Goal: Transaction & Acquisition: Purchase product/service

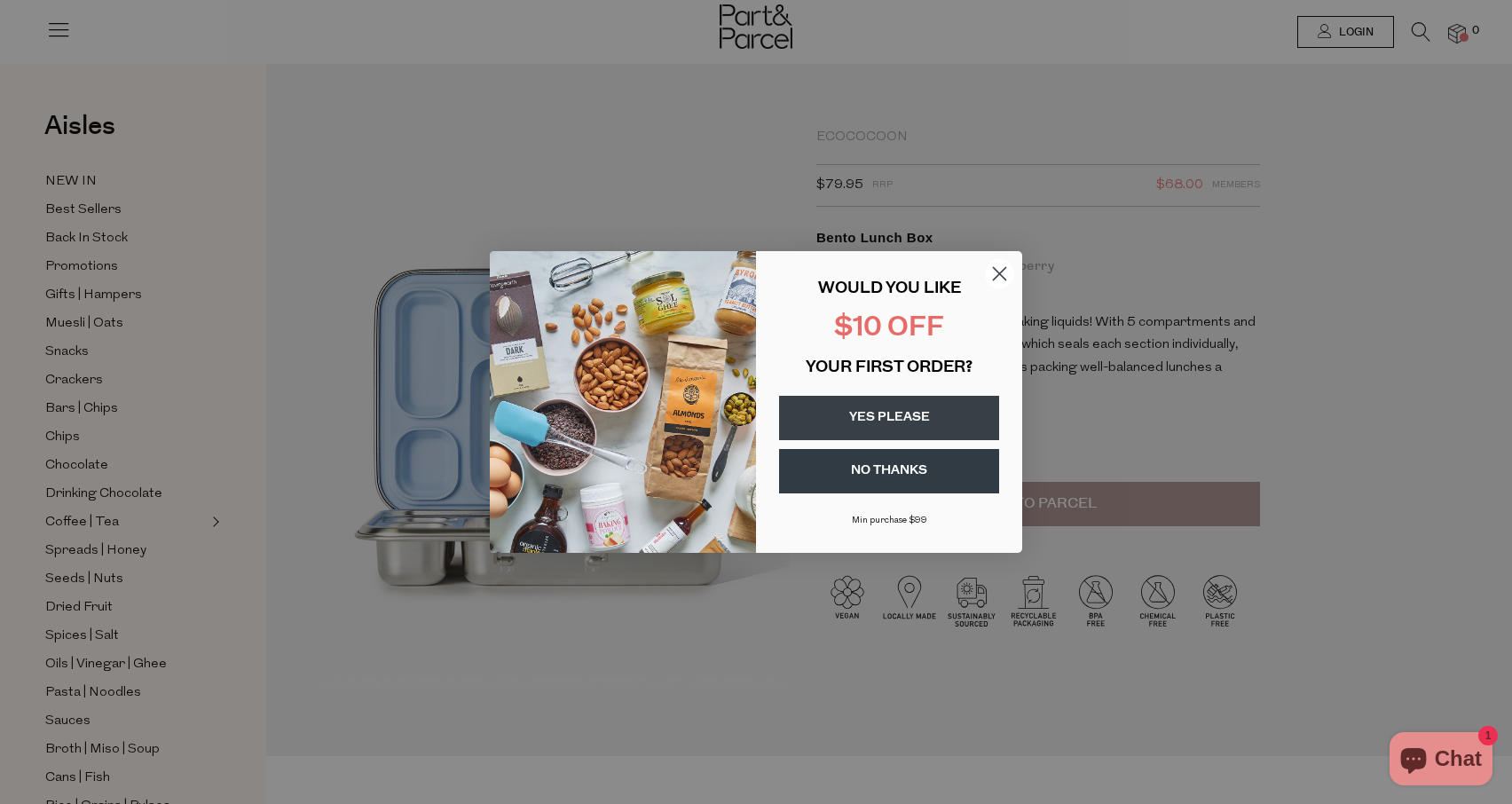
click at [1002, 278] on circle "Close dialog" at bounding box center [1000, 274] width 30 height 30
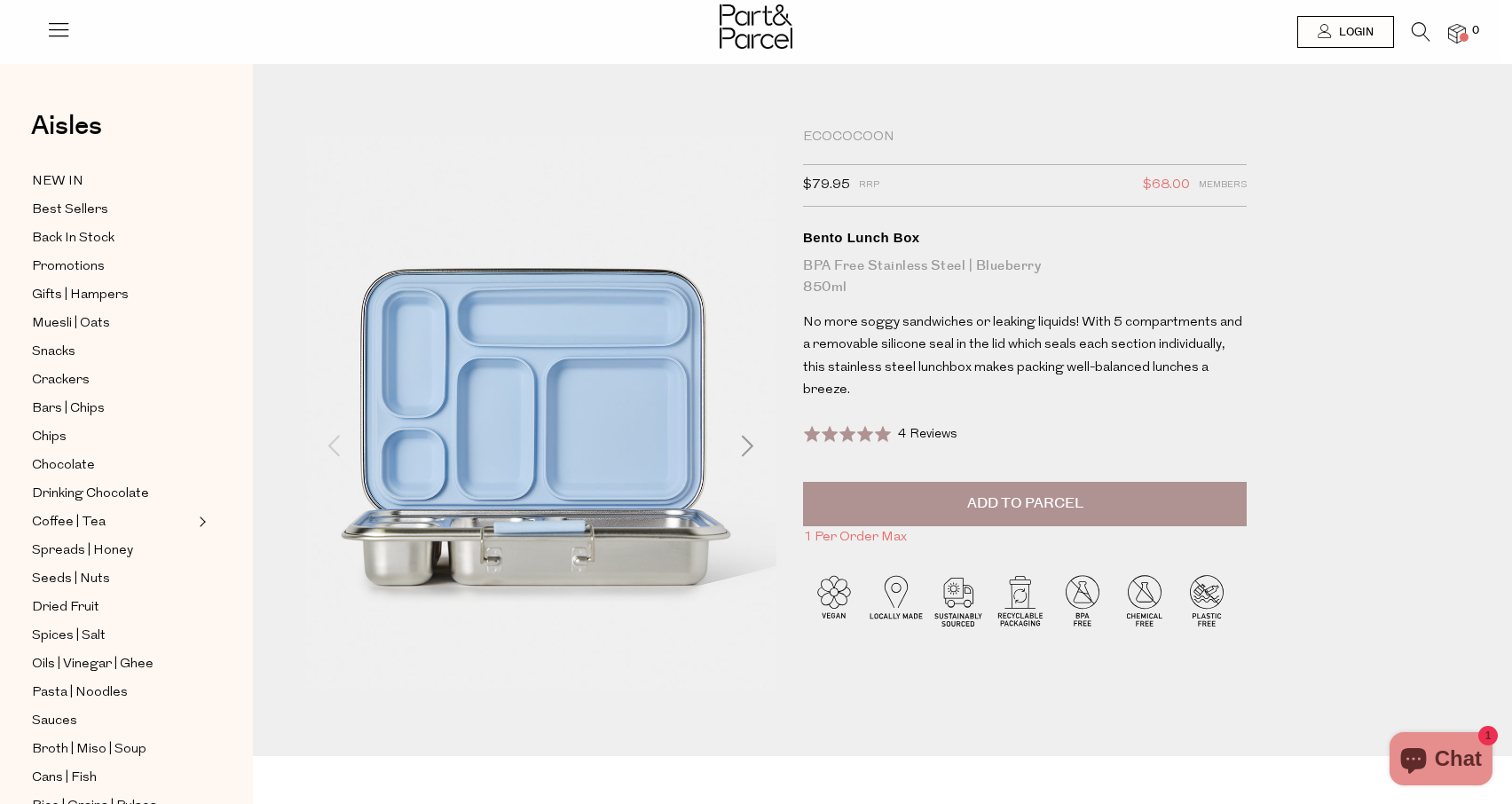
scroll to position [0, 13]
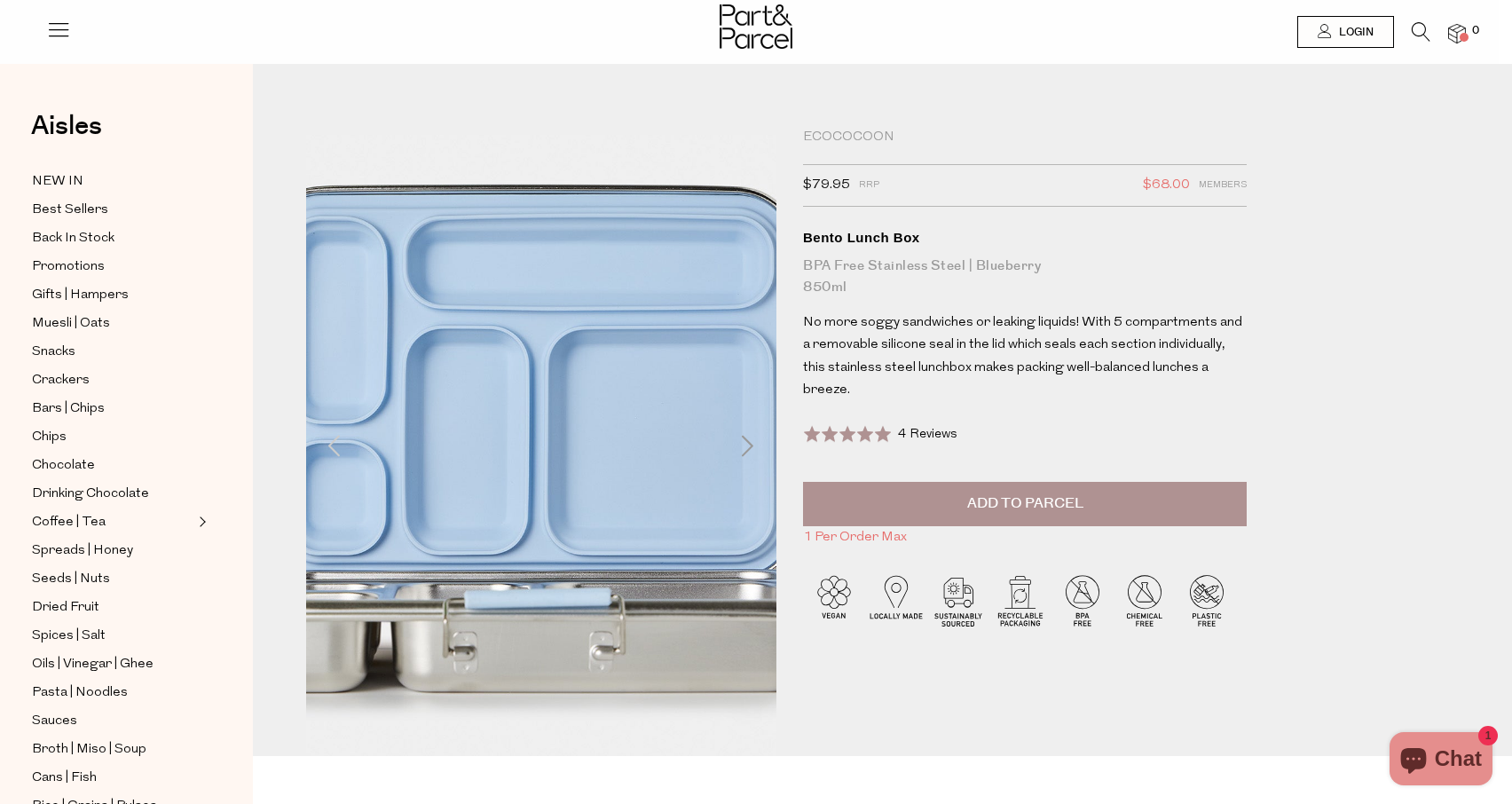
click at [544, 512] on img at bounding box center [541, 414] width 752 height 888
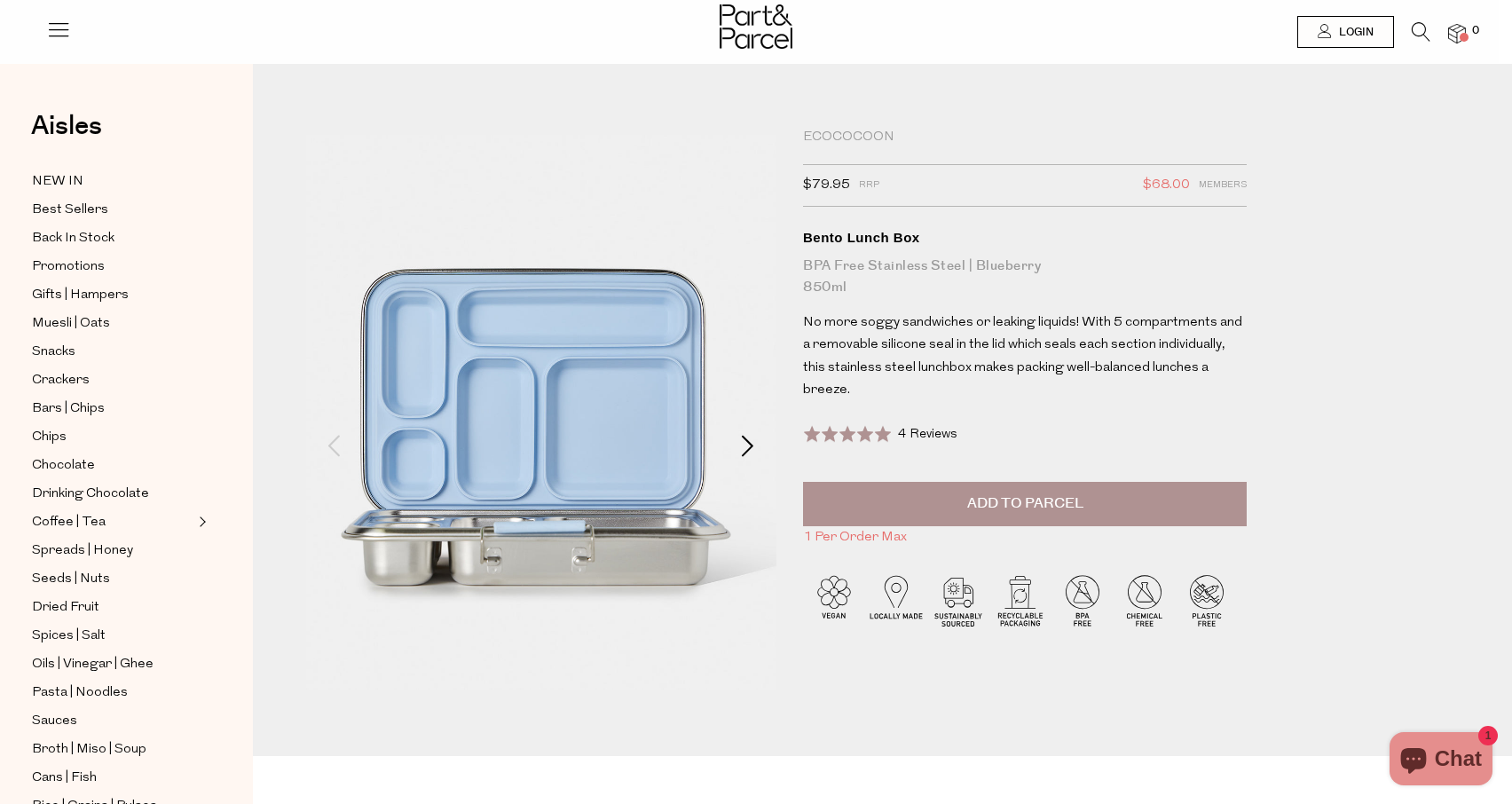
click at [740, 444] on span at bounding box center [748, 445] width 21 height 21
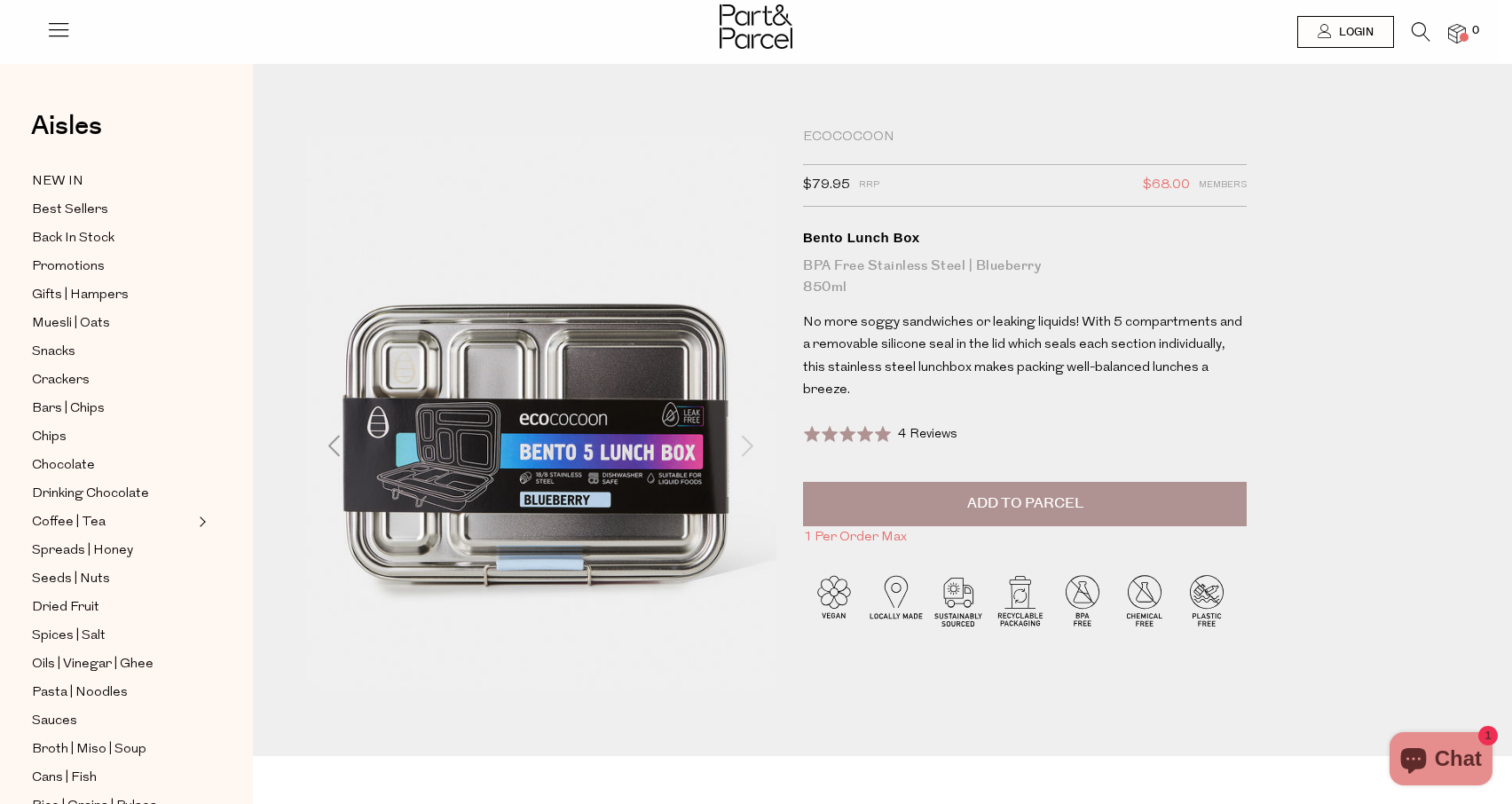
click at [749, 445] on span at bounding box center [748, 445] width 21 height 21
click at [740, 445] on span at bounding box center [748, 445] width 21 height 21
click at [324, 442] on span at bounding box center [334, 445] width 21 height 21
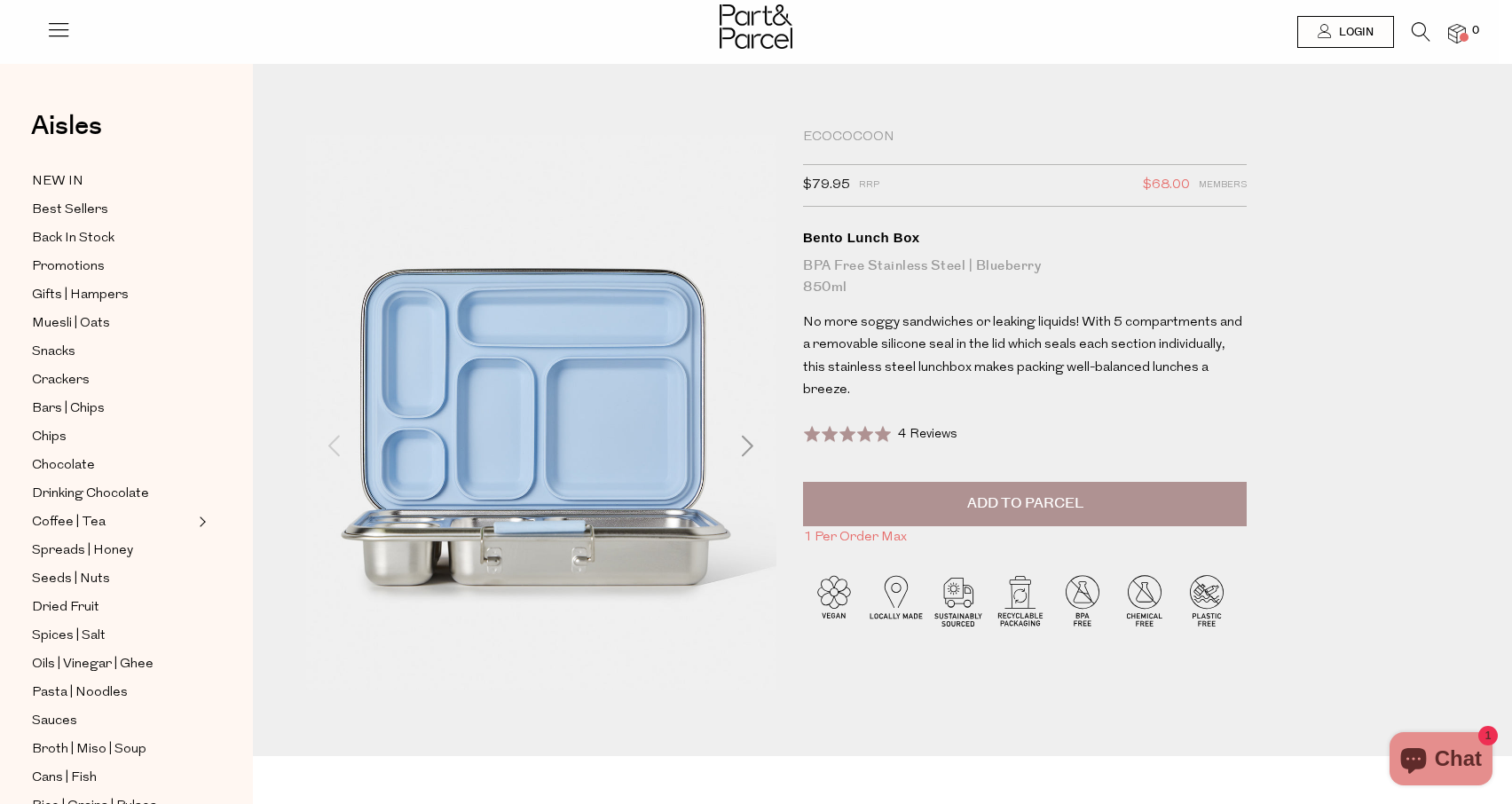
click at [324, 442] on span at bounding box center [334, 445] width 21 height 21
click at [337, 447] on span at bounding box center [334, 445] width 21 height 21
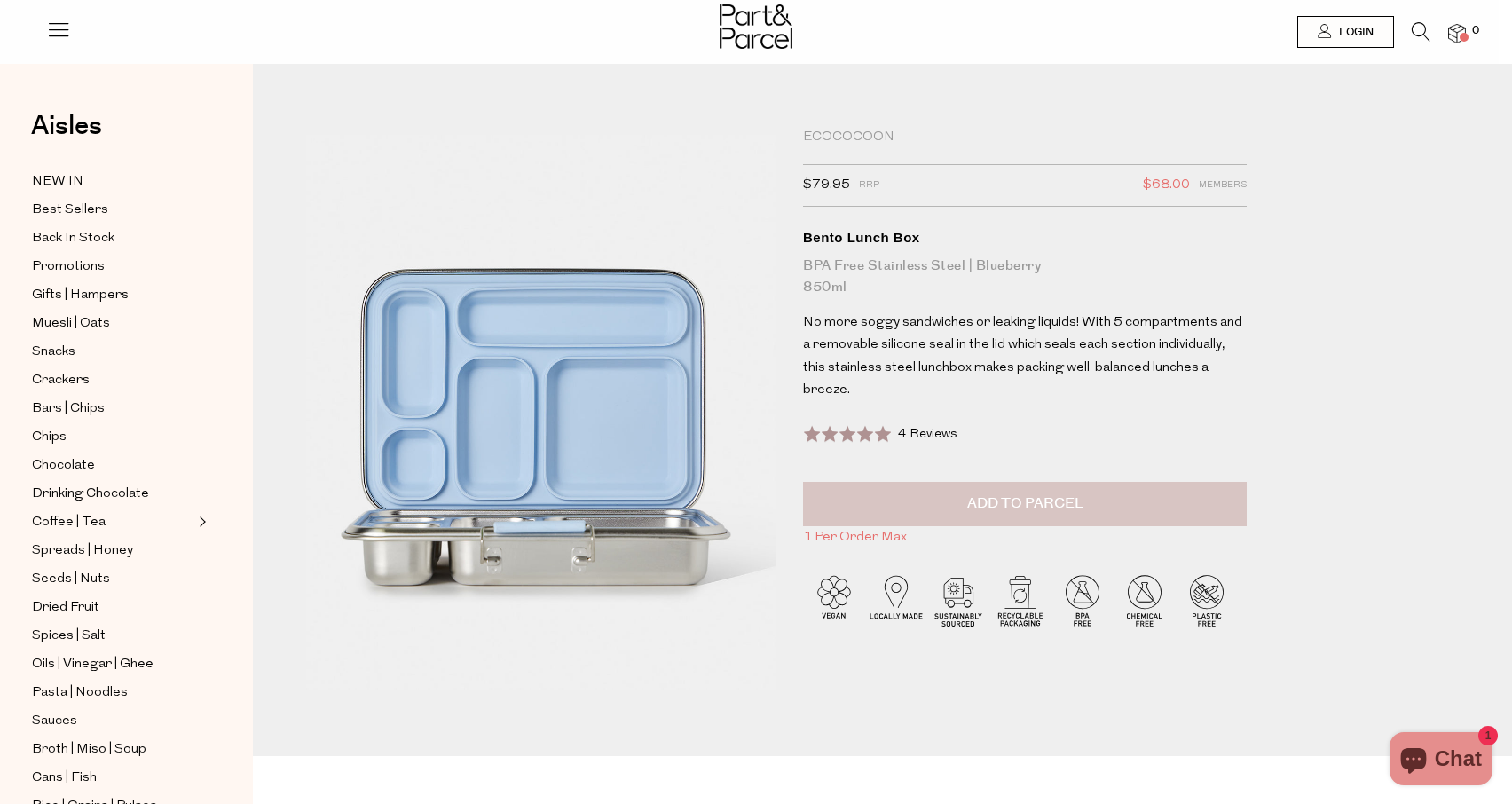
click at [1045, 495] on button "Add to Parcel" at bounding box center [1025, 504] width 444 height 45
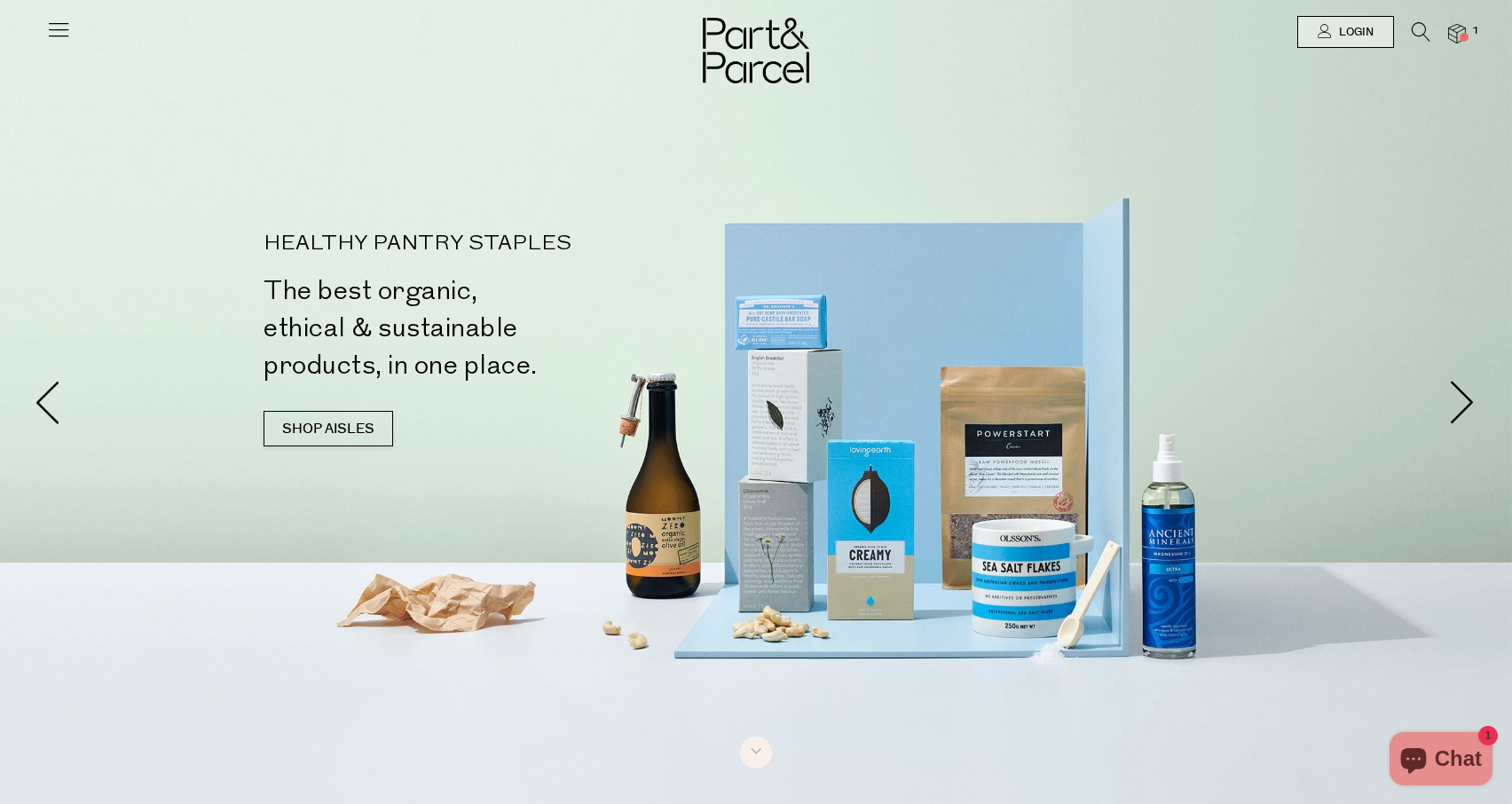
click at [1424, 32] on icon at bounding box center [1421, 32] width 19 height 19
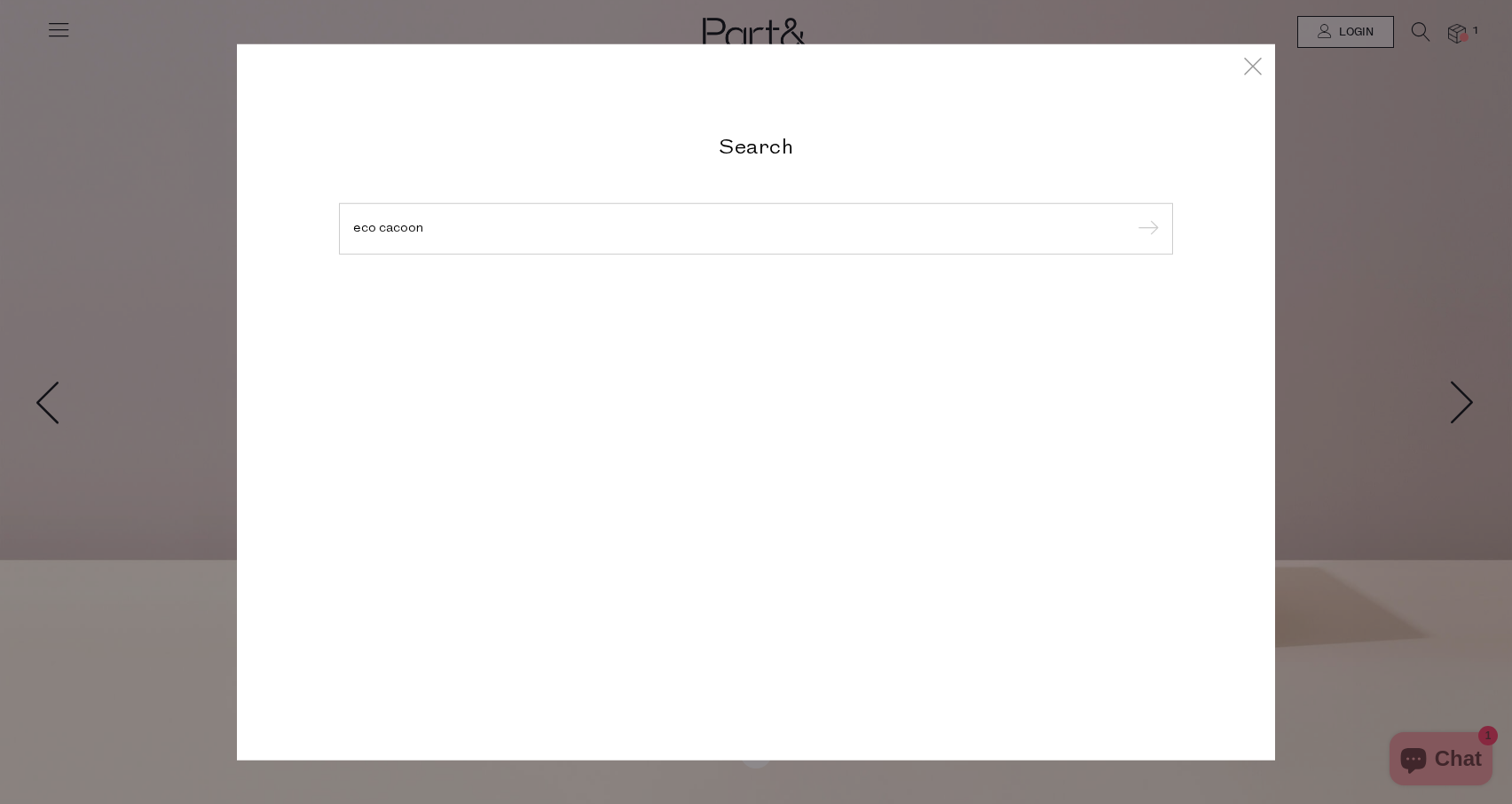
type input "eco cacoon"
click at [1146, 230] on input "submit" at bounding box center [1145, 229] width 27 height 27
